Goal: Information Seeking & Learning: Learn about a topic

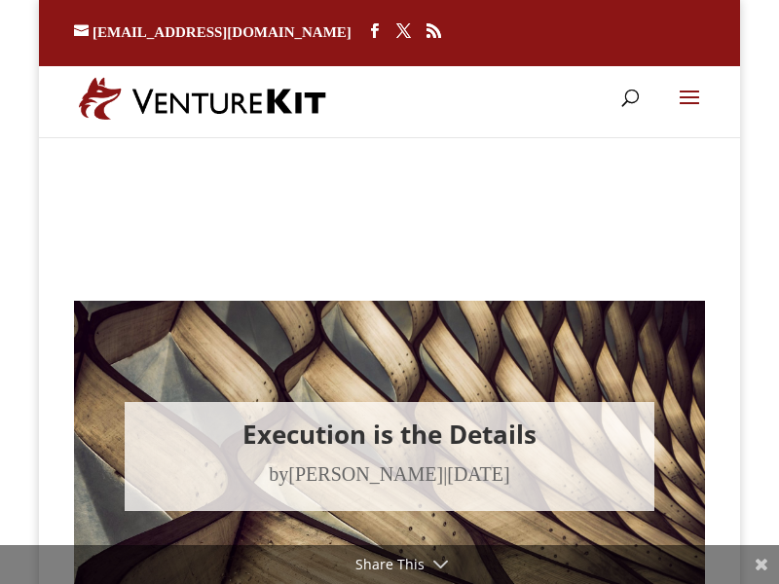
type textarea "Comment *"
type input "Name *"
type input "Email *"
type input "Website"
